Goal: Information Seeking & Learning: Find specific fact

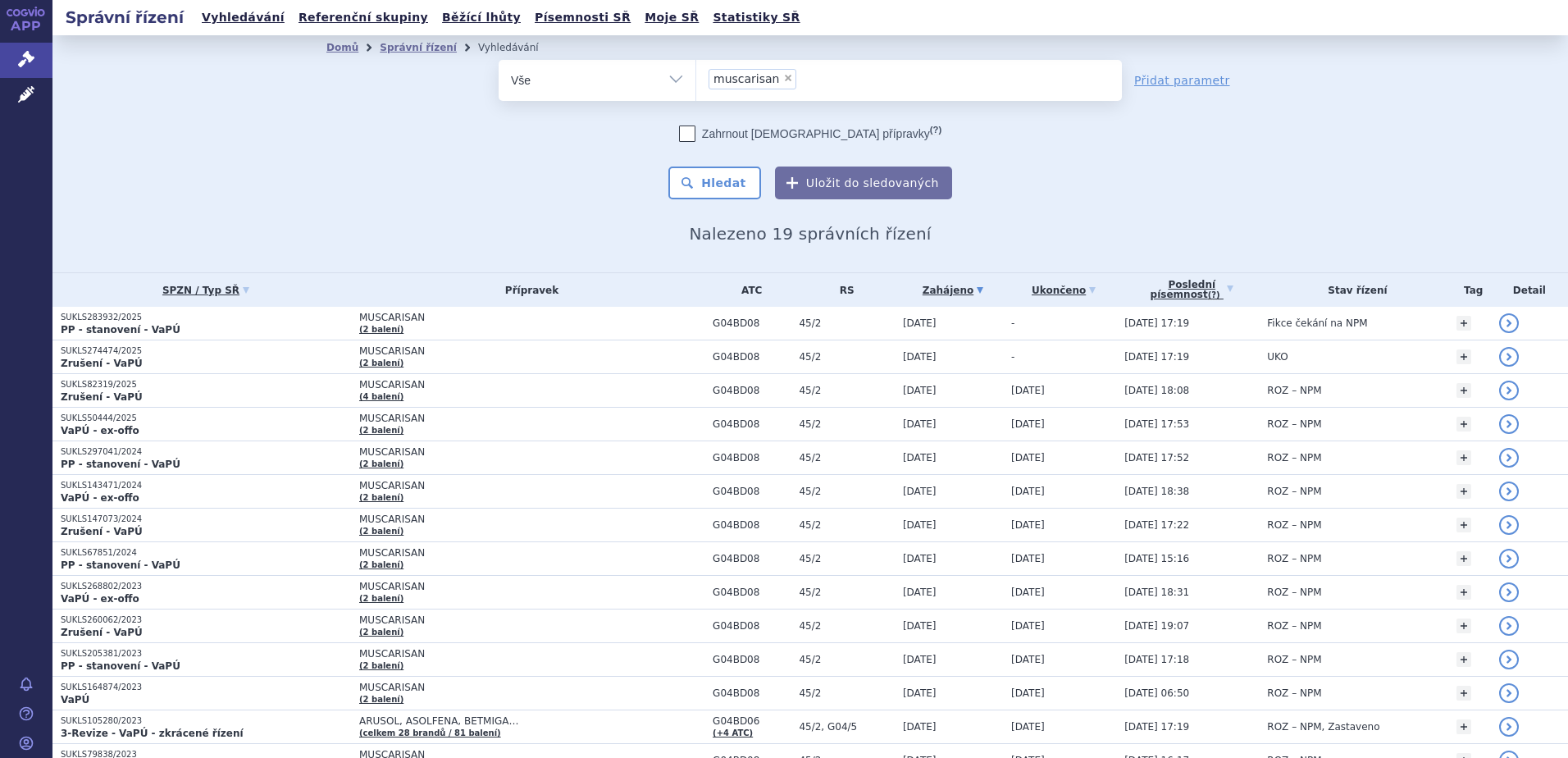
drag, startPoint x: 772, startPoint y: 77, endPoint x: 757, endPoint y: 101, distance: 28.3
click at [783, 77] on span "×" at bounding box center [788, 78] width 10 height 10
click at [697, 77] on select "muscarisan" at bounding box center [696, 79] width 1 height 41
select select
paste input "C02KX05"
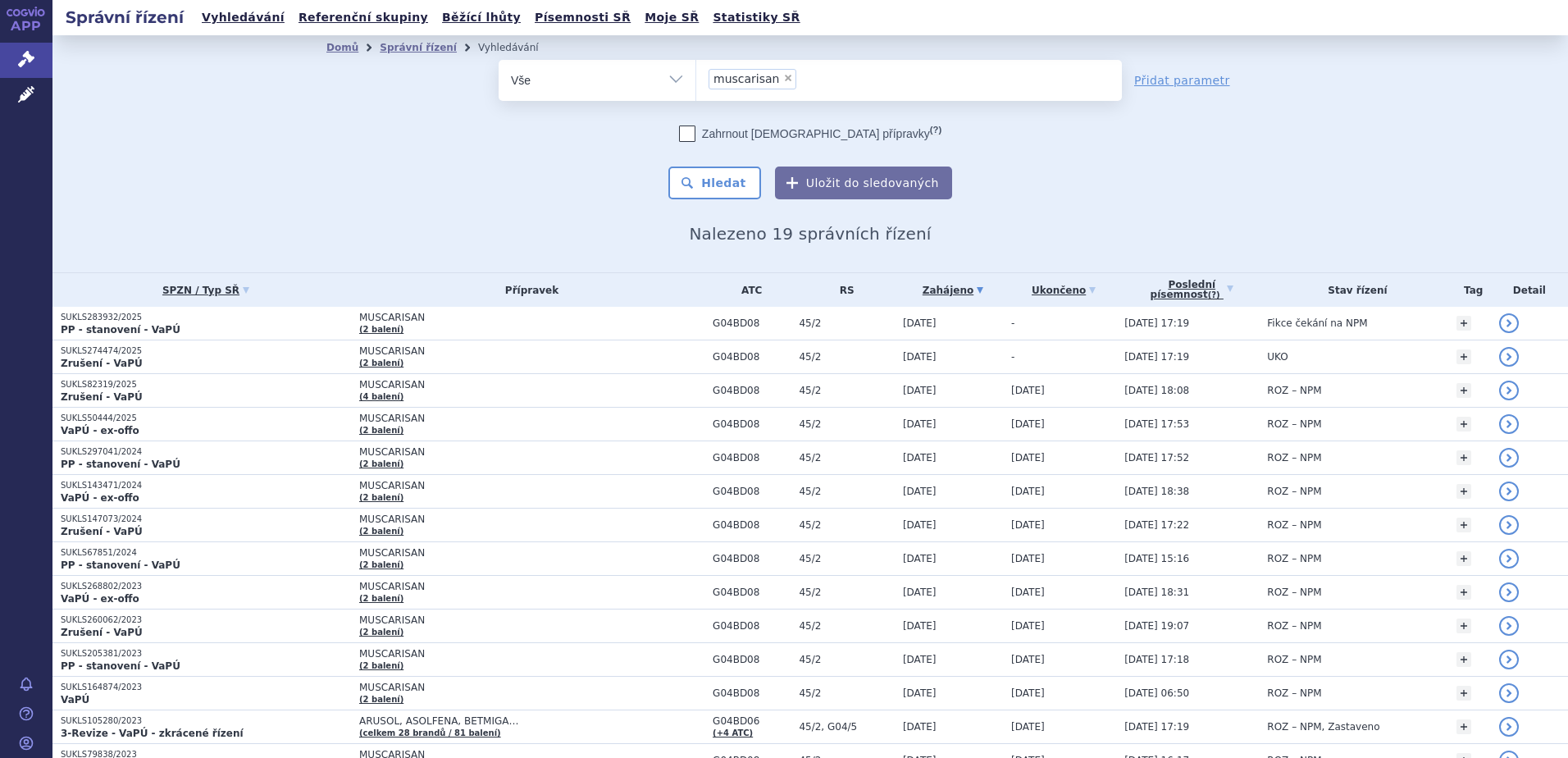
type input "C02KX05"
select select "C02KX05"
click at [716, 175] on button "Hledat" at bounding box center [714, 182] width 92 height 32
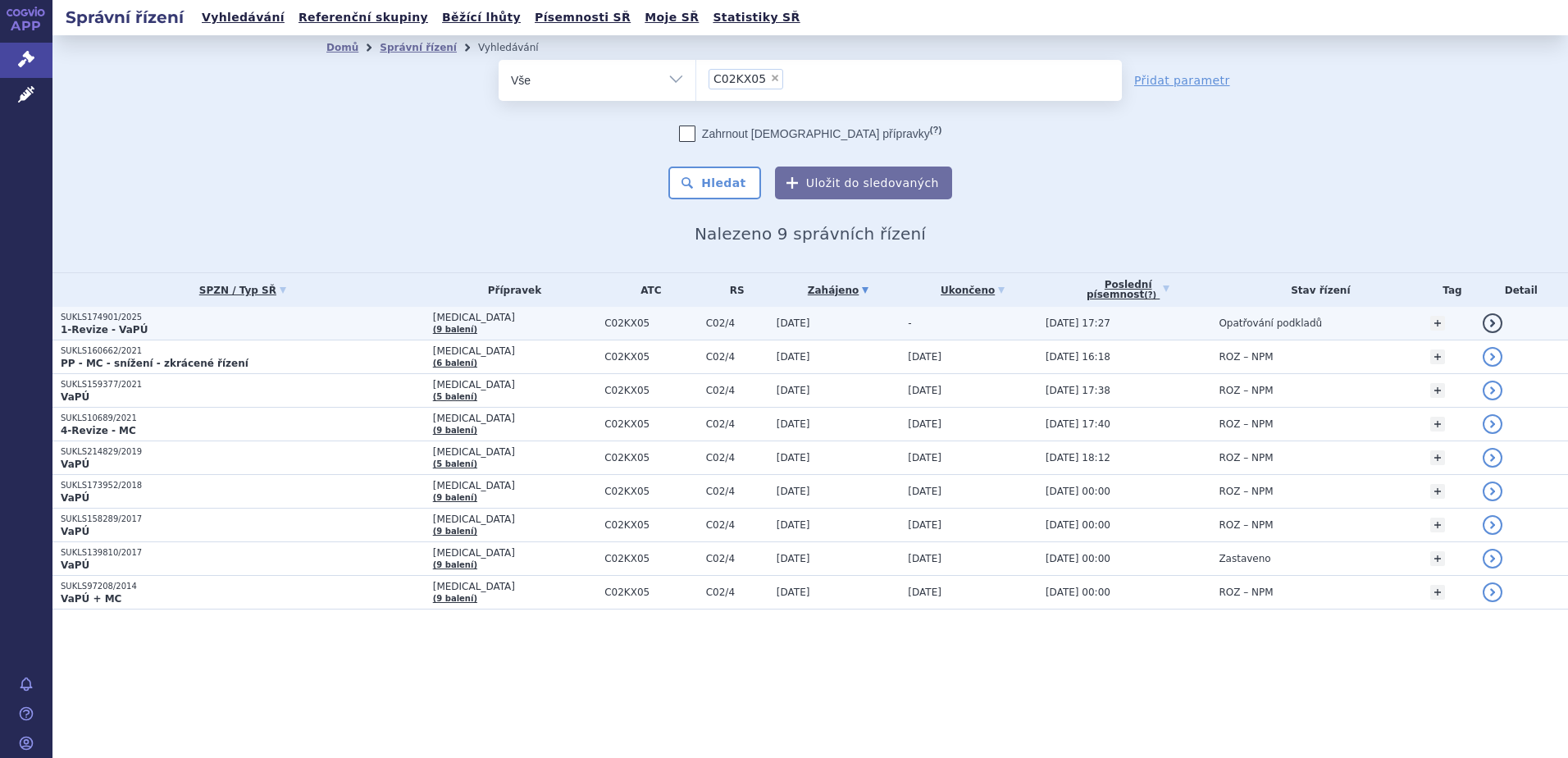
click at [217, 323] on p "1-Revize - VaPÚ" at bounding box center [242, 330] width 364 height 13
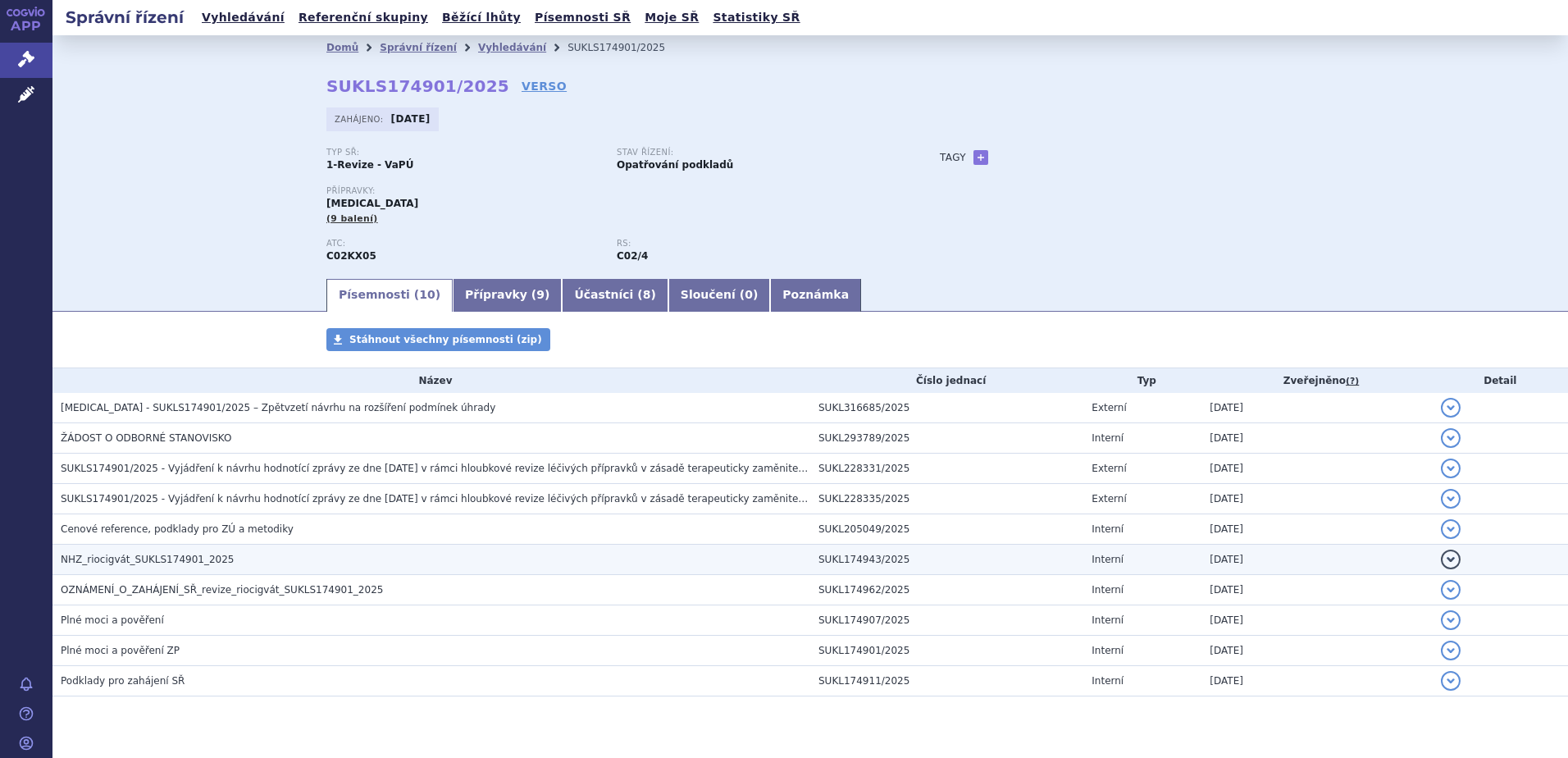
click at [165, 564] on span "NHZ_riocigvát_SUKLS174901_2025" at bounding box center [147, 560] width 173 height 12
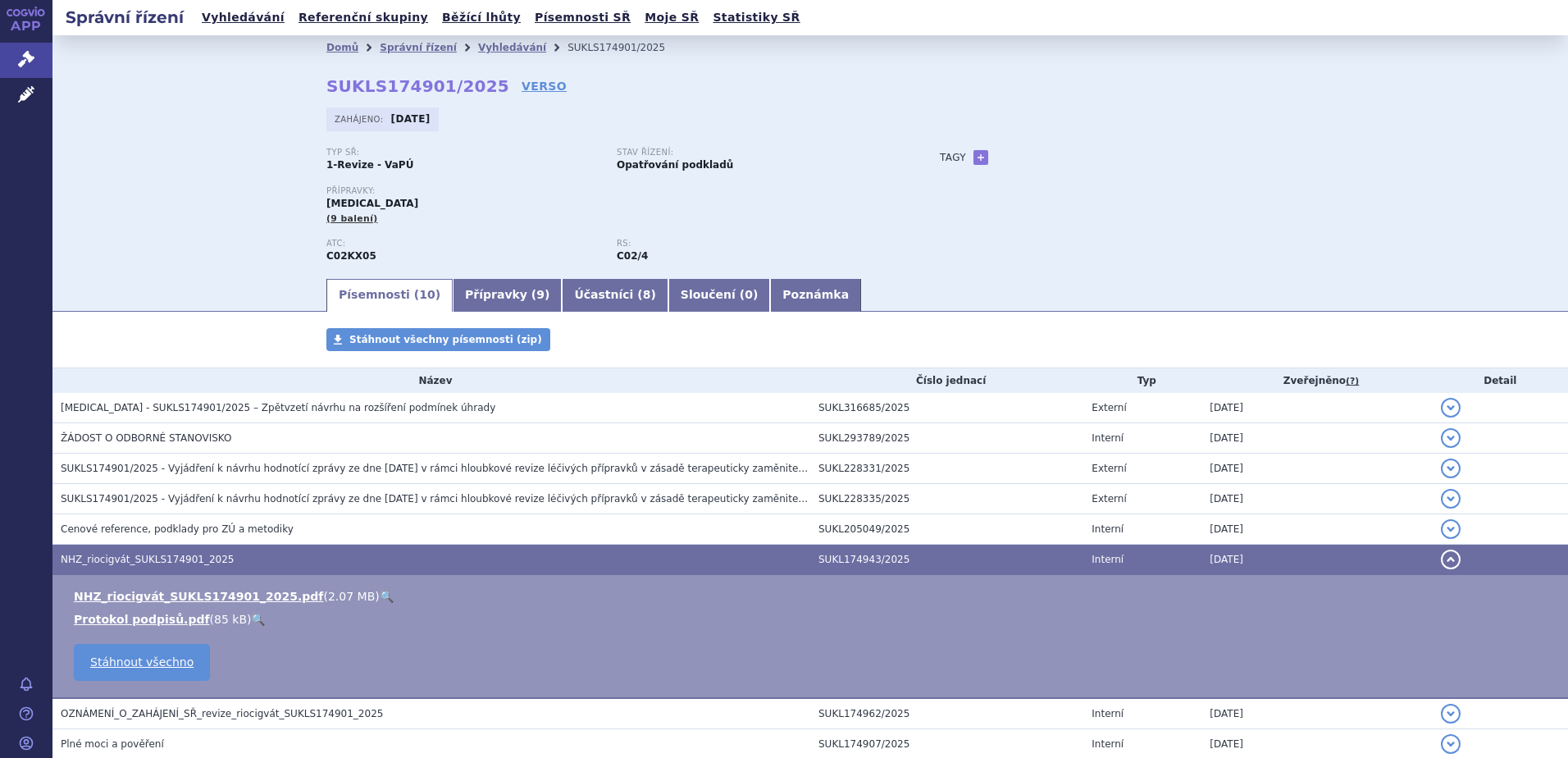
click at [380, 595] on link "🔍" at bounding box center [387, 596] width 14 height 13
